Goal: Transaction & Acquisition: Download file/media

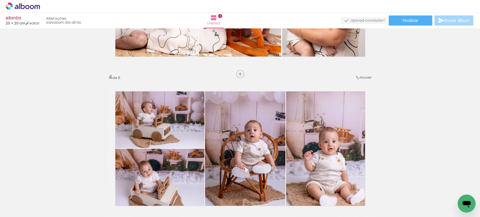
scroll to position [406, 0]
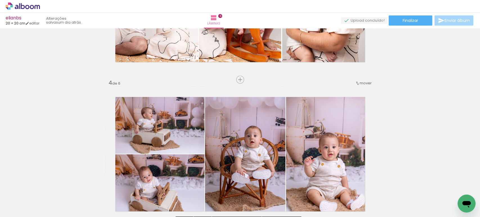
click at [360, 79] on div "mover" at bounding box center [363, 82] width 17 height 9
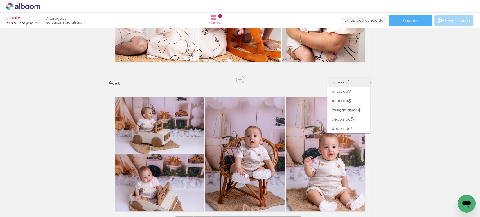
click at [355, 81] on paper-item "antes da 1" at bounding box center [348, 82] width 43 height 9
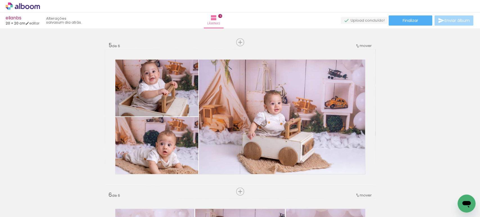
scroll to position [600, 0]
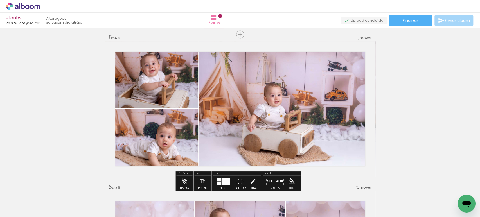
click at [362, 39] on span "mover" at bounding box center [365, 37] width 12 height 5
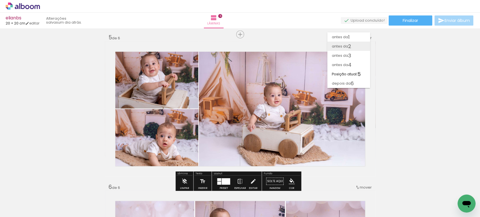
click at [349, 46] on span "2" at bounding box center [349, 46] width 3 height 9
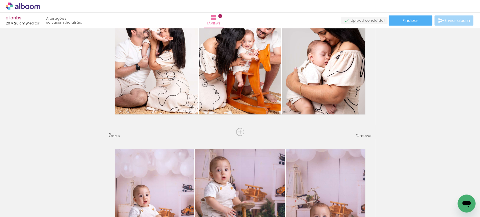
scroll to position [718, 0]
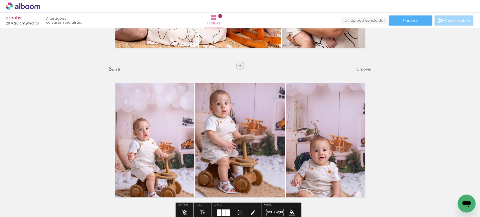
click at [364, 67] on span "mover" at bounding box center [365, 68] width 12 height 5
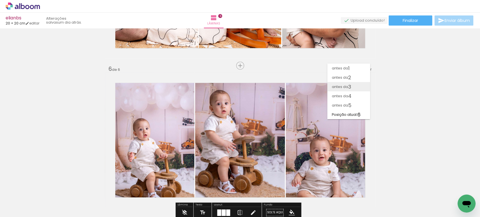
click at [349, 87] on span "3" at bounding box center [349, 86] width 3 height 9
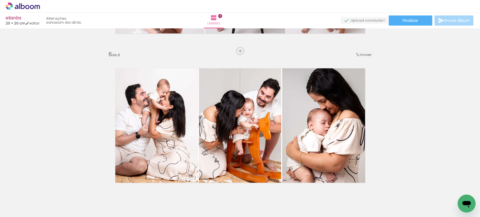
scroll to position [811, 0]
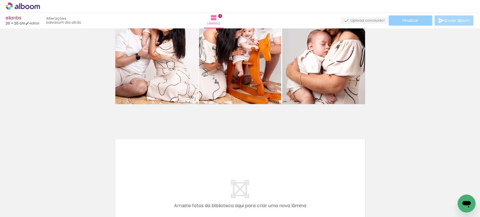
click at [408, 22] on span "Finalizar" at bounding box center [409, 21] width 15 height 4
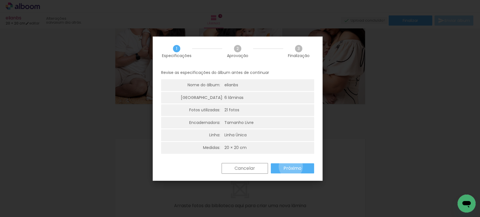
click at [0, 0] on slot "Próximo" at bounding box center [0, 0] width 0 height 0
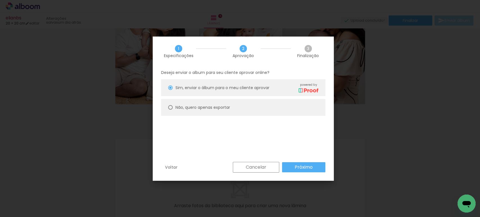
click at [0, 0] on slot "Não, quero apenas exportar" at bounding box center [0, 0] width 0 height 0
type paper-radio-button "on"
click at [0, 0] on slot "Próximo" at bounding box center [0, 0] width 0 height 0
type input "Alta, 300 DPI"
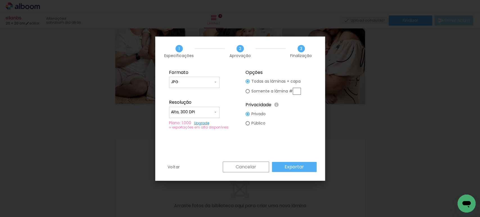
click at [196, 80] on input "JPG" at bounding box center [192, 82] width 42 height 6
click at [189, 94] on div at bounding box center [194, 84] width 51 height 22
click at [184, 94] on paper-item "PDF" at bounding box center [194, 92] width 51 height 11
type input "PDF"
click at [183, 110] on input "Alta, 300 DPI" at bounding box center [192, 112] width 42 height 6
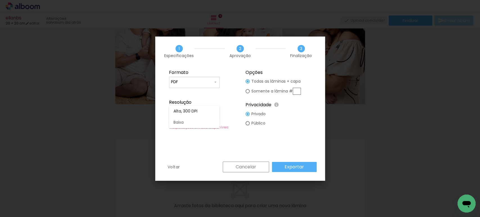
click at [0, 0] on slot "Baixa" at bounding box center [0, 0] width 0 height 0
type input "Baixa"
click at [0, 0] on slot "Exportar" at bounding box center [0, 0] width 0 height 0
